Goal: Transaction & Acquisition: Book appointment/travel/reservation

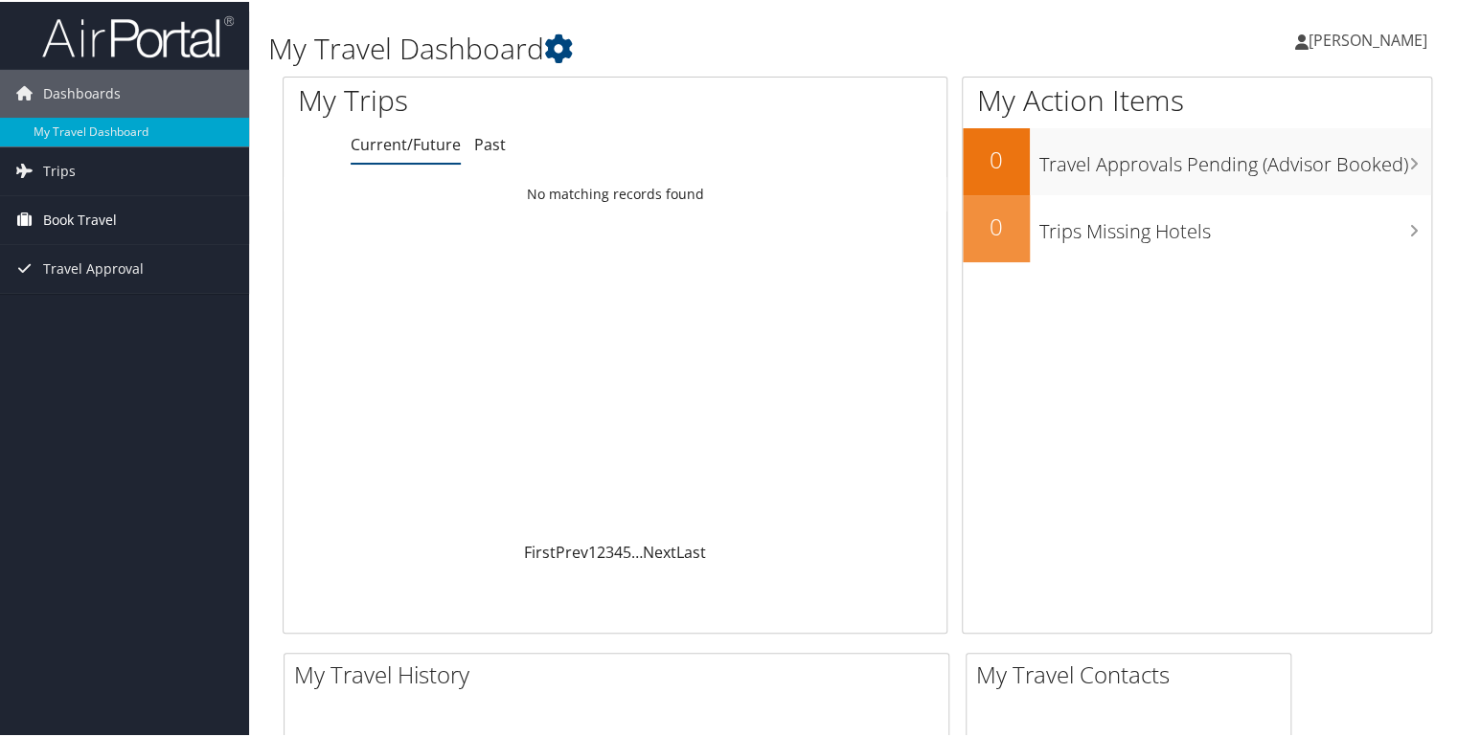
click at [69, 210] on span "Book Travel" at bounding box center [80, 218] width 74 height 48
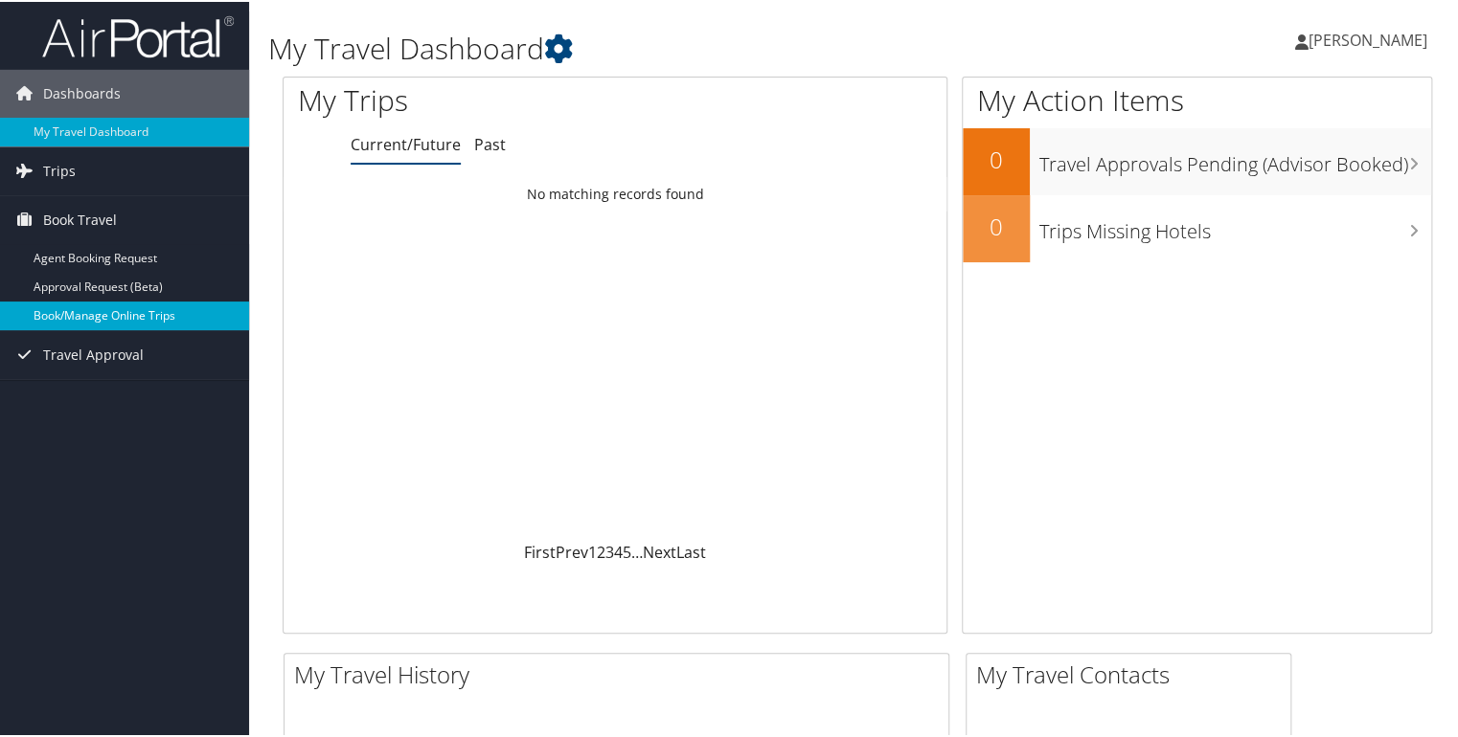
click at [79, 313] on link "Book/Manage Online Trips" at bounding box center [124, 314] width 249 height 29
click at [1010, 13] on div "[PERSON_NAME] [PERSON_NAME] My Settings Travel Agency Contacts View Travel Prof…" at bounding box center [1221, 47] width 488 height 74
click at [888, 57] on h1 "My Travel Dashboard" at bounding box center [660, 47] width 785 height 40
click at [553, 320] on div "Loading... No matching records found" at bounding box center [614, 357] width 663 height 364
click at [116, 131] on link "My Travel Dashboard" at bounding box center [124, 130] width 249 height 29
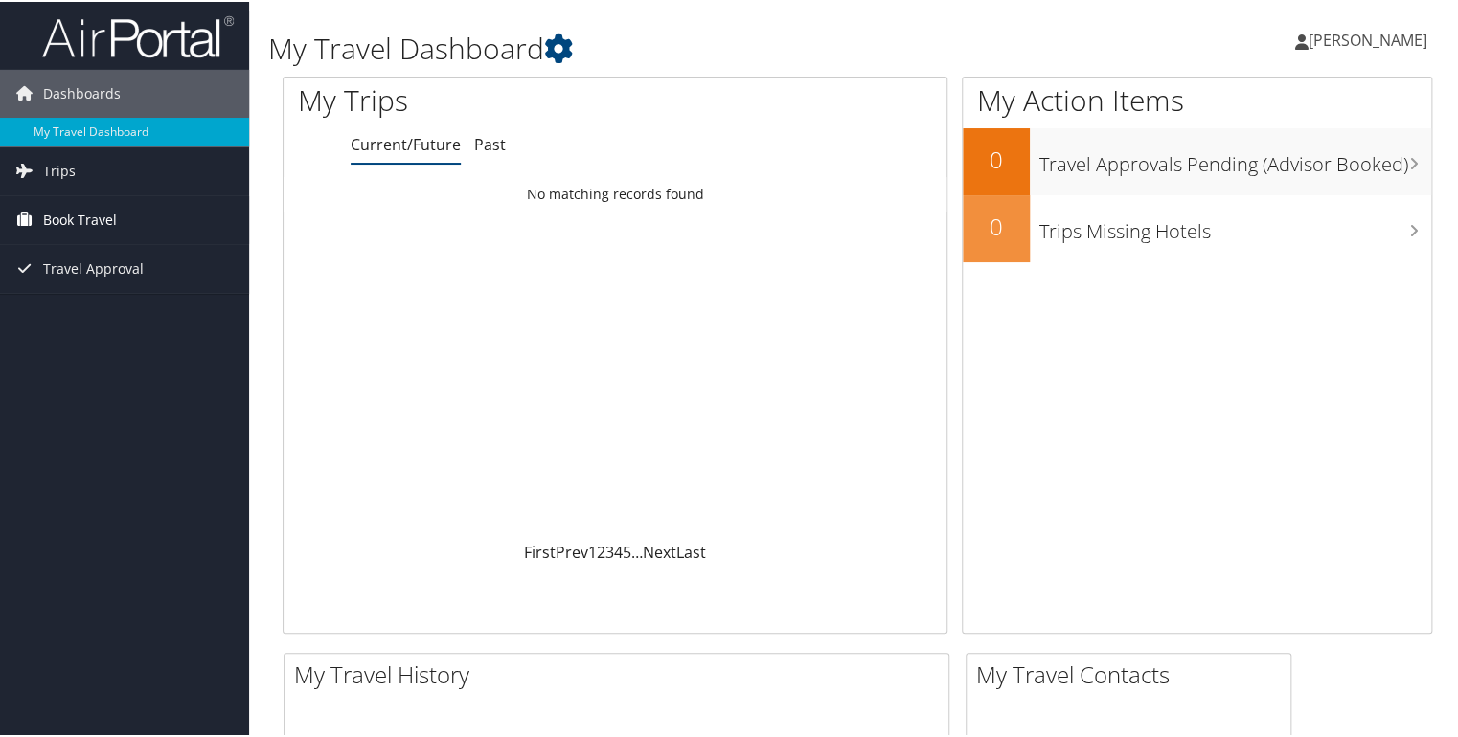
click at [67, 218] on span "Book Travel" at bounding box center [80, 218] width 74 height 48
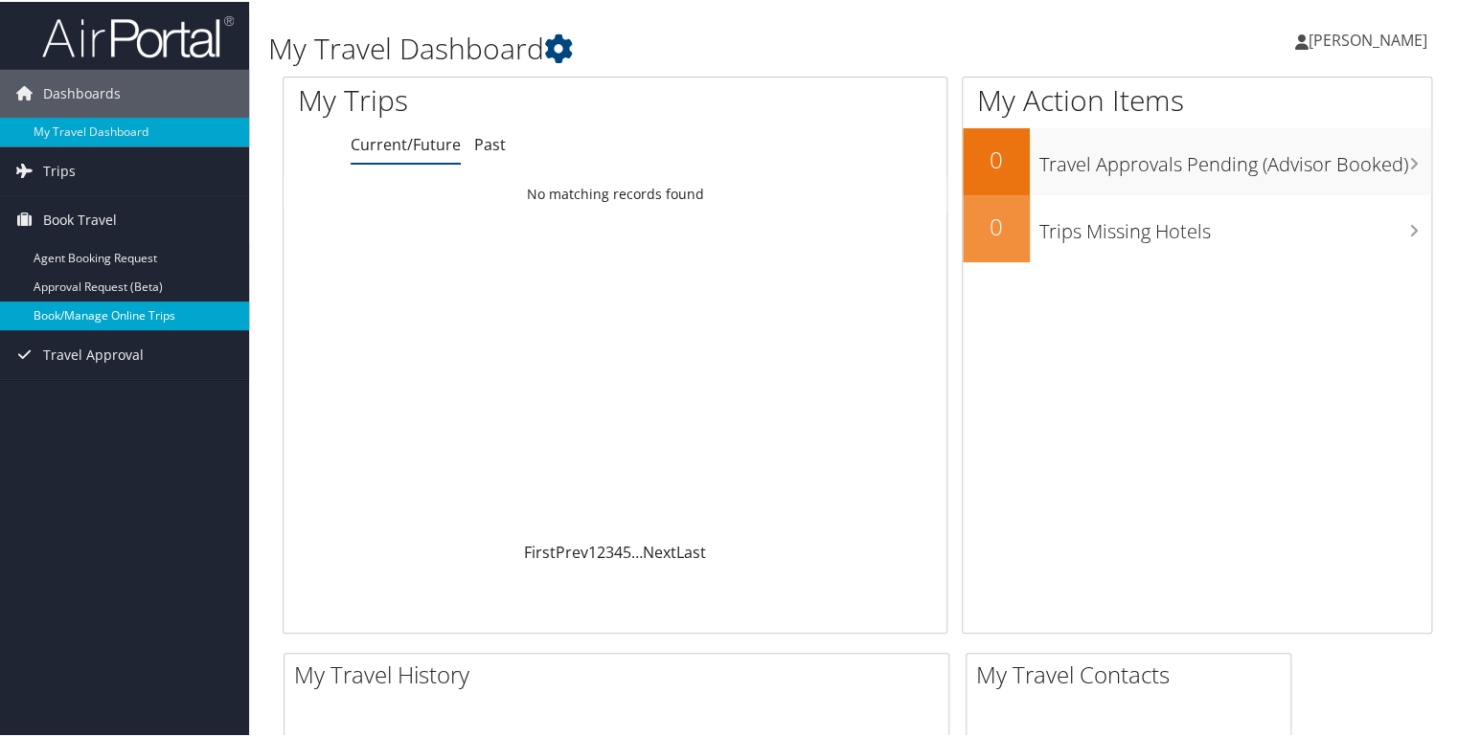
click at [60, 312] on link "Book/Manage Online Trips" at bounding box center [124, 314] width 249 height 29
